Goal: Task Accomplishment & Management: Complete application form

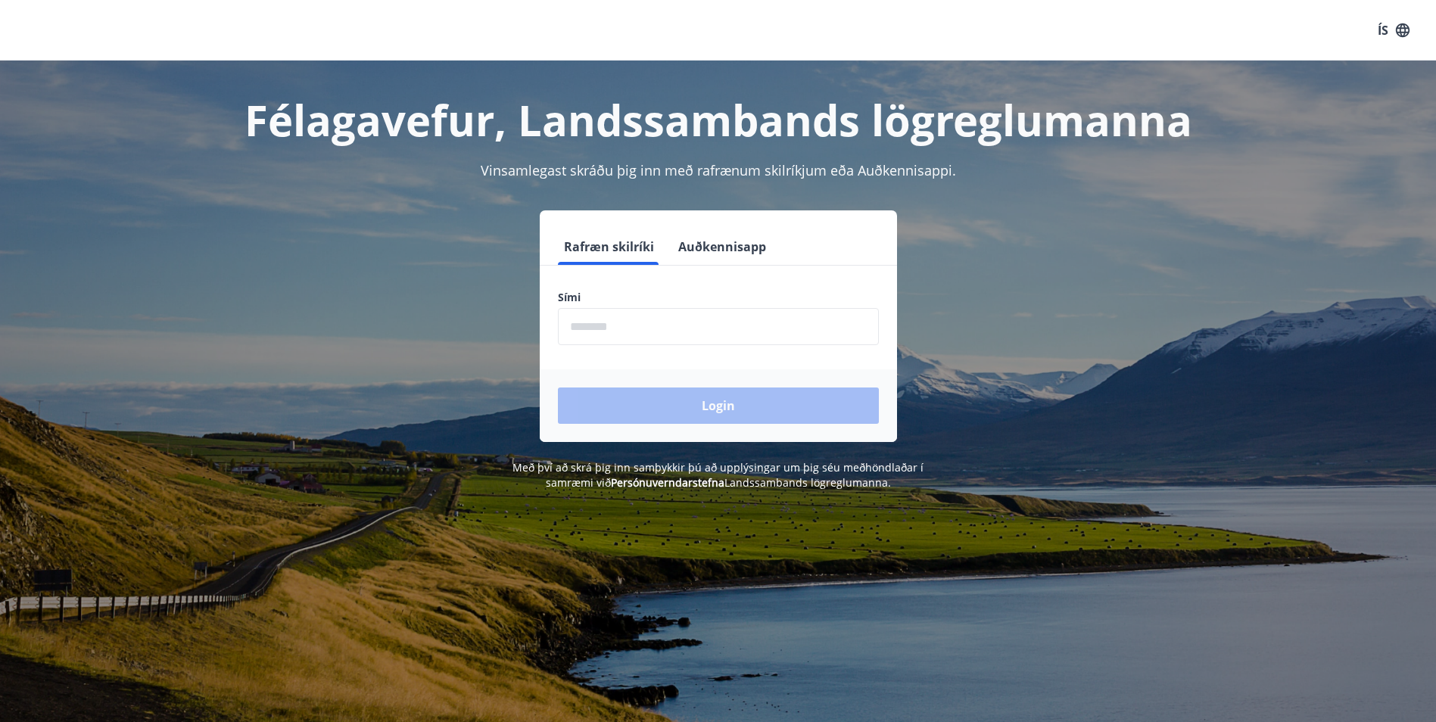
click at [727, 335] on input "phone" at bounding box center [718, 326] width 321 height 37
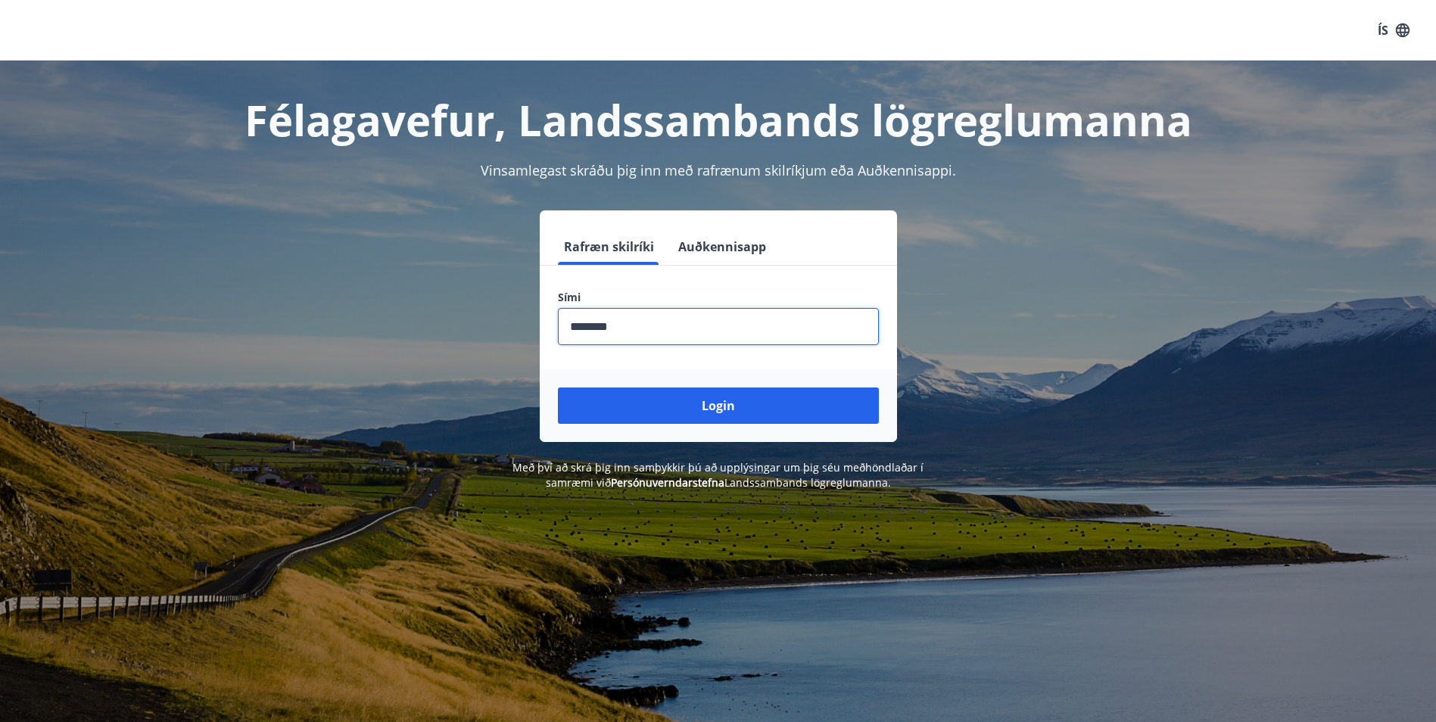
type input "********"
click at [558, 388] on button "Login" at bounding box center [718, 406] width 321 height 36
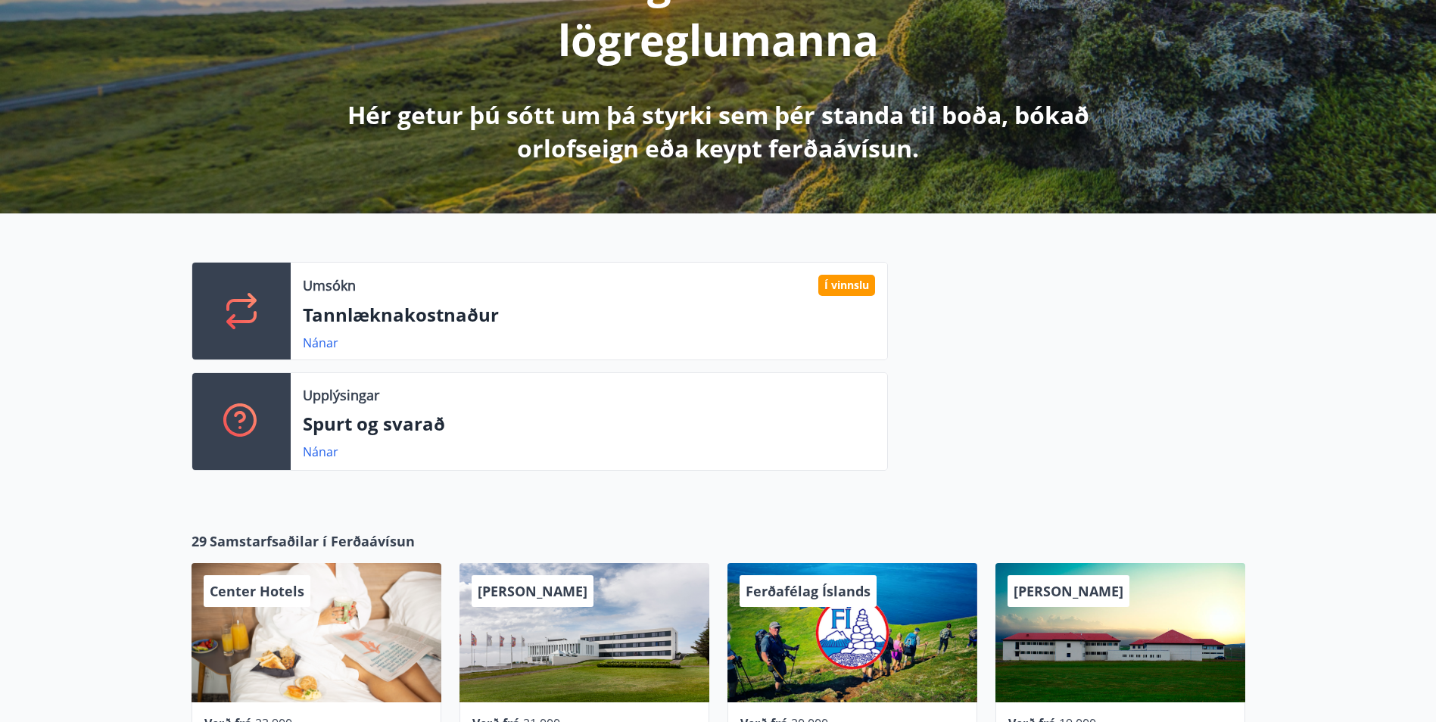
scroll to position [303, 0]
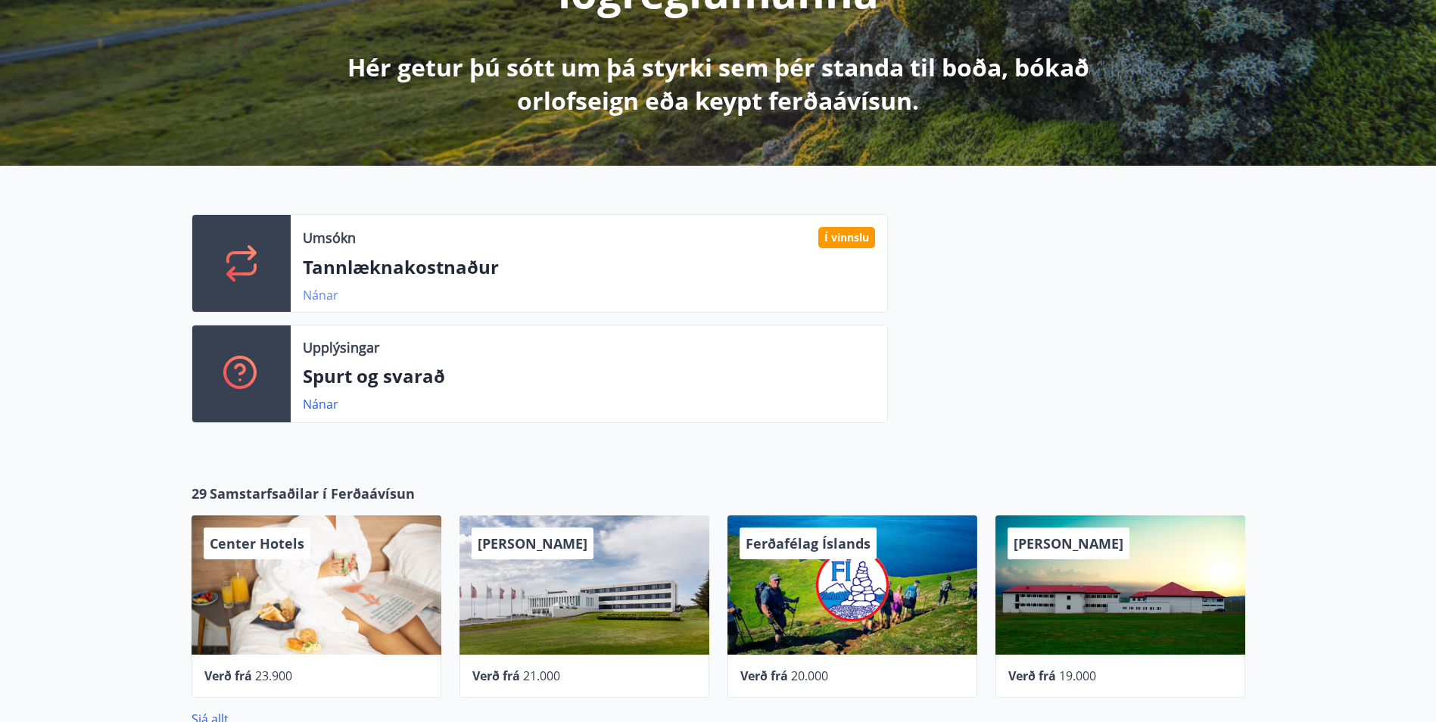
click at [325, 287] on link "Nánar" at bounding box center [321, 295] width 36 height 17
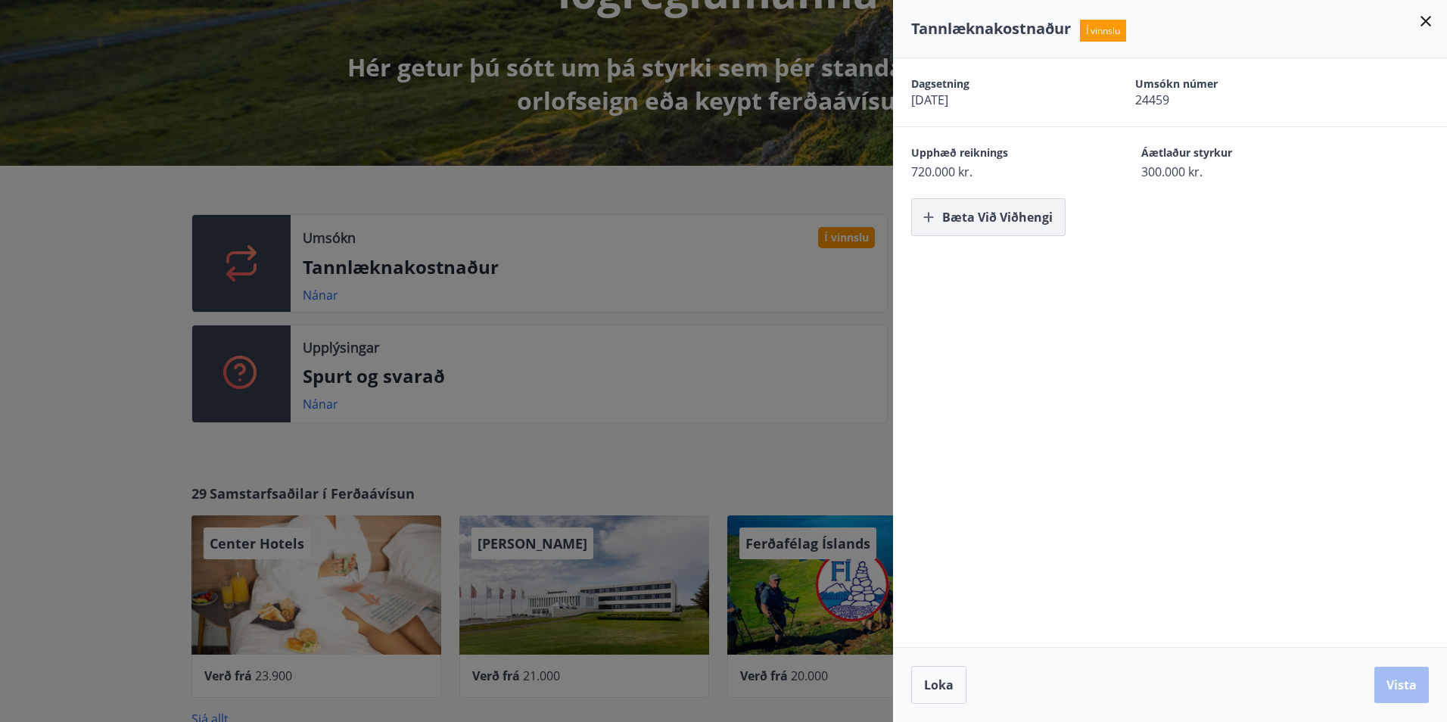
click at [989, 220] on button "Bæta við viðhengi" at bounding box center [988, 217] width 154 height 38
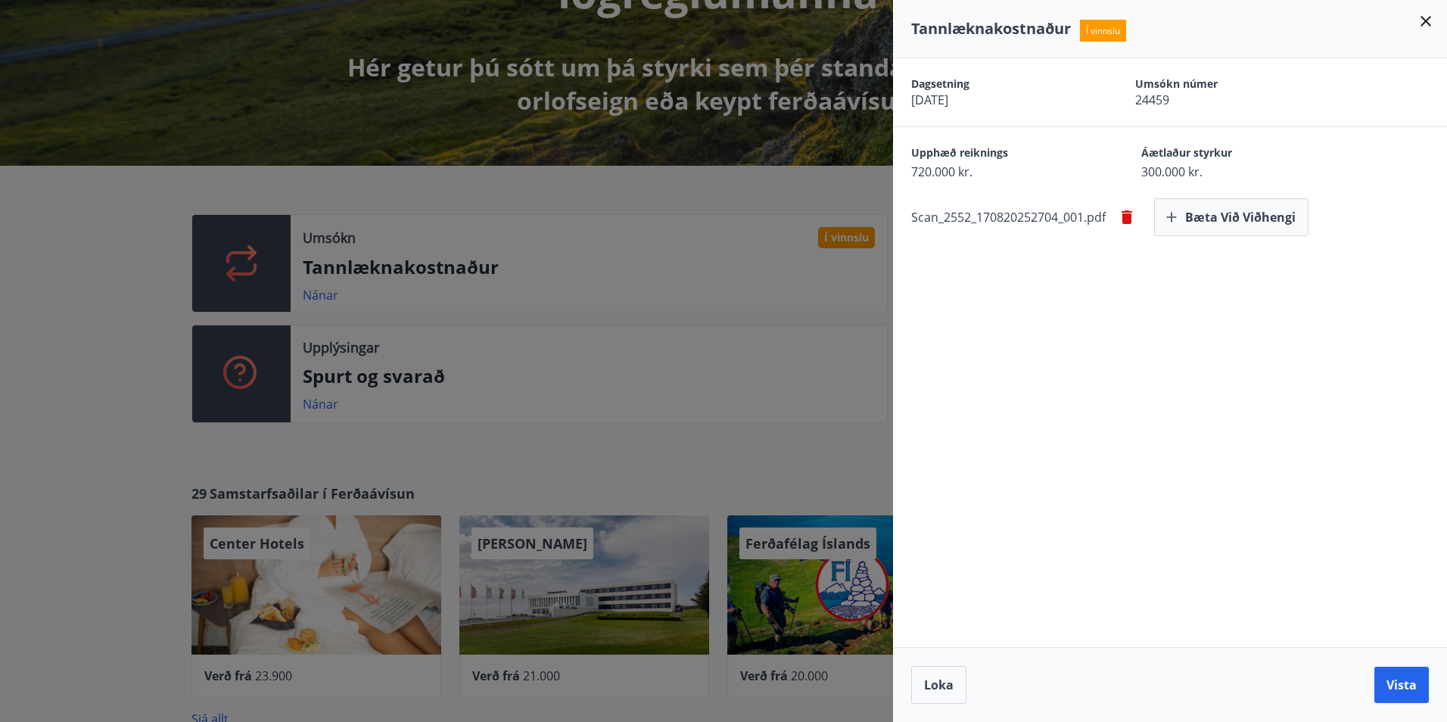
click at [939, 217] on span "Scan_2552_170820252704_001.pdf" at bounding box center [1008, 217] width 195 height 17
click at [1390, 693] on button "Vista" at bounding box center [1402, 685] width 54 height 36
click at [1424, 21] on icon at bounding box center [1426, 21] width 18 height 18
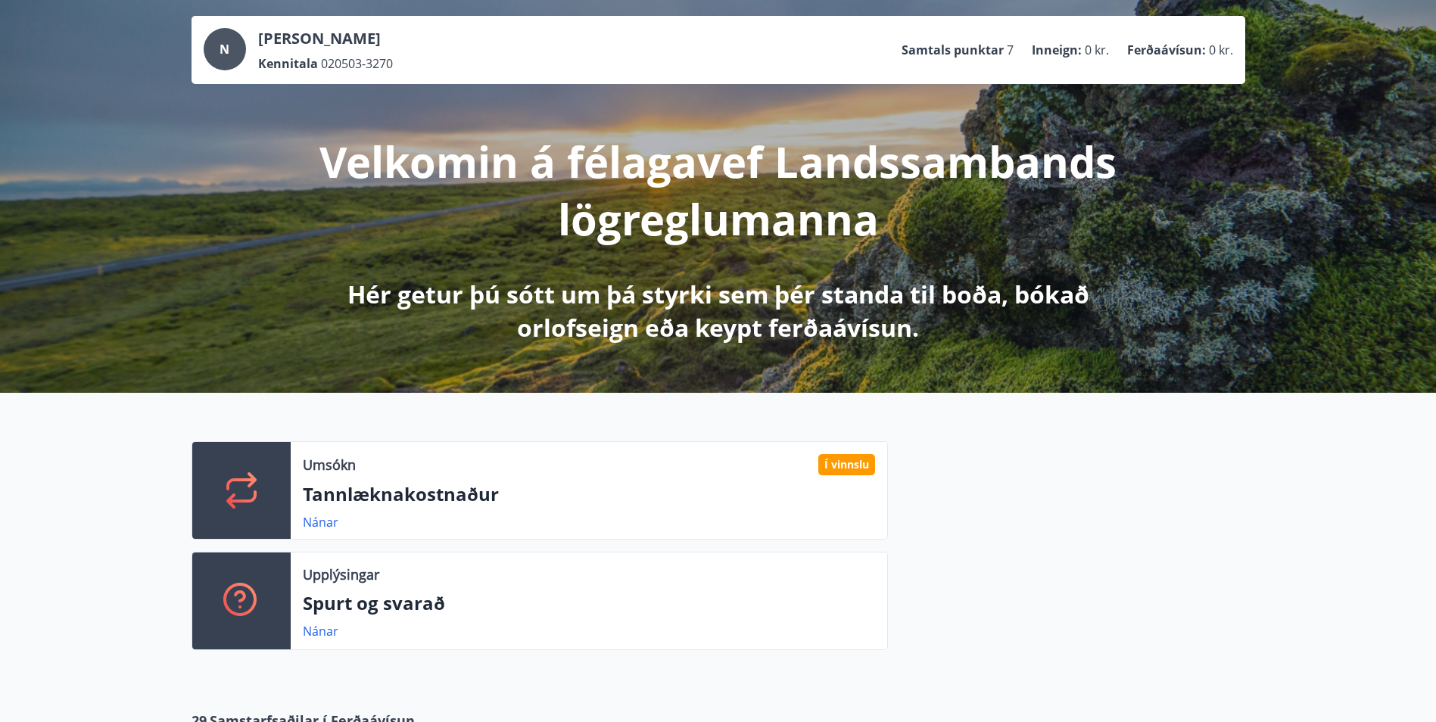
scroll to position [0, 0]
